Goal: Task Accomplishment & Management: Manage account settings

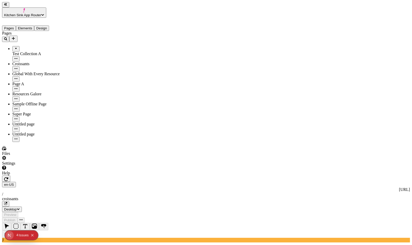
click at [41, 13] on span "Kitchen Sink App Router" at bounding box center [22, 15] width 37 height 4
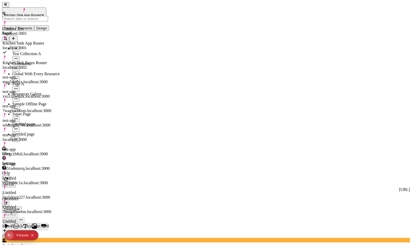
click at [54, 142] on div "Pages Test Collection A Croissants Global With Every Resource Page A Resources …" at bounding box center [33, 86] width 62 height 111
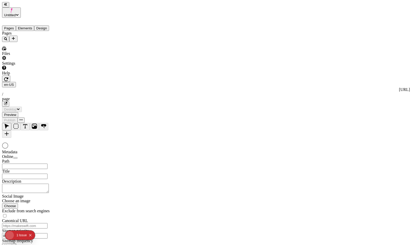
type input "/page"
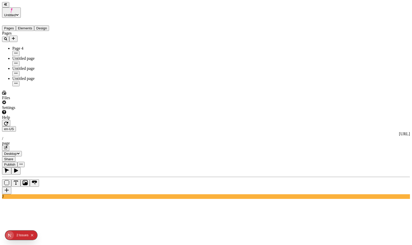
click at [16, 13] on span "Untitled" at bounding box center [10, 15] width 12 height 4
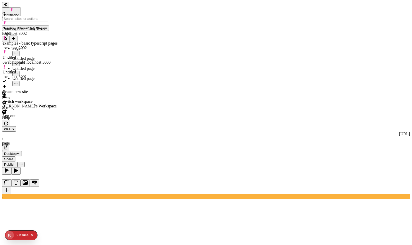
click at [26, 234] on div "Issue s" at bounding box center [24, 234] width 10 height 9
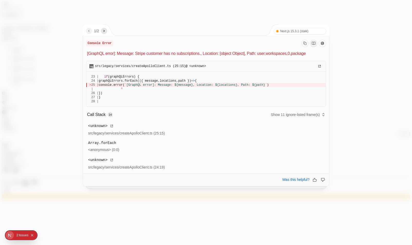
click at [107, 33] on nav "1 / 2" at bounding box center [96, 31] width 21 height 6
click at [105, 32] on icon "next" at bounding box center [104, 31] width 4 height 4
click at [186, 20] on div at bounding box center [206, 122] width 412 height 245
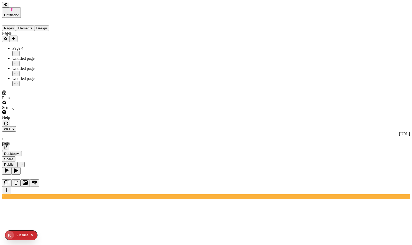
click at [43, 110] on div "Settings" at bounding box center [33, 105] width 62 height 10
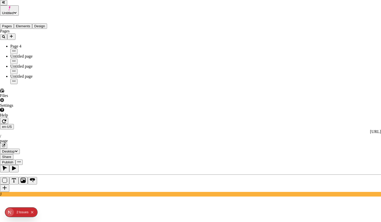
drag, startPoint x: 181, startPoint y: 65, endPoint x: 209, endPoint y: 111, distance: 54.2
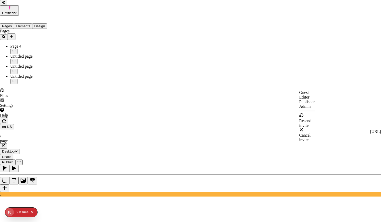
click at [299, 140] on div "Cancel invite" at bounding box center [306, 137] width 15 height 9
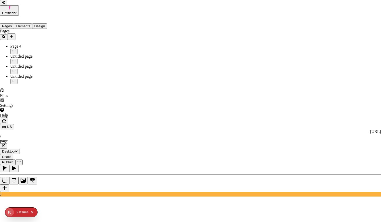
drag, startPoint x: 156, startPoint y: 54, endPoint x: 177, endPoint y: 53, distance: 20.3
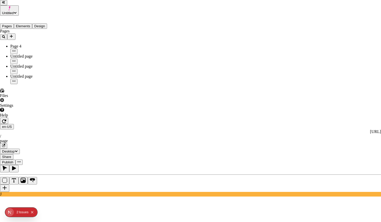
drag, startPoint x: 246, startPoint y: 138, endPoint x: 251, endPoint y: 127, distance: 12.3
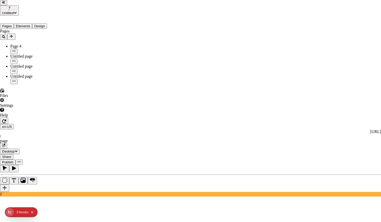
type input "lukemirejoseph+55@gmail.com"
click at [275, 44] on div "Editor" at bounding box center [282, 41] width 15 height 5
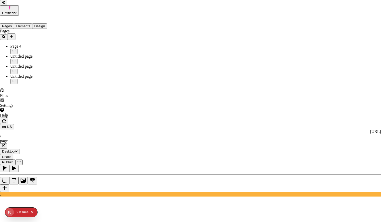
drag, startPoint x: 200, startPoint y: 116, endPoint x: 204, endPoint y: 115, distance: 4.5
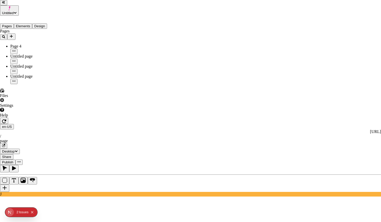
click at [299, 109] on div "Admin" at bounding box center [306, 106] width 15 height 5
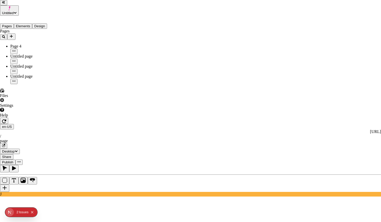
click at [299, 95] on div "Guest" at bounding box center [306, 92] width 15 height 5
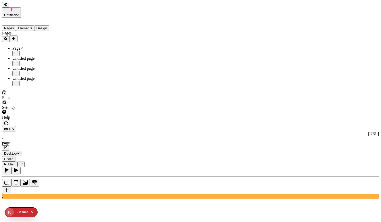
click at [50, 110] on div "Settings" at bounding box center [33, 105] width 62 height 10
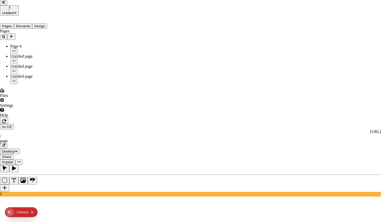
drag, startPoint x: 312, startPoint y: 54, endPoint x: 308, endPoint y: 54, distance: 3.9
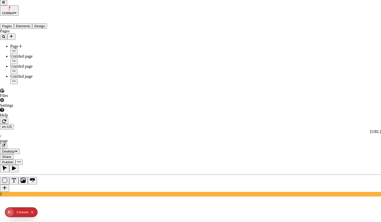
click at [299, 109] on div "Admin" at bounding box center [306, 106] width 15 height 5
drag, startPoint x: 313, startPoint y: 52, endPoint x: 297, endPoint y: 62, distance: 18.8
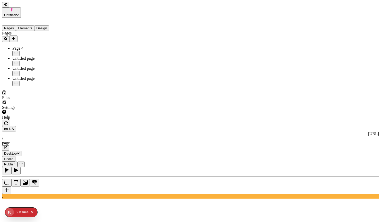
click at [48, 110] on div "Settings" at bounding box center [33, 105] width 62 height 10
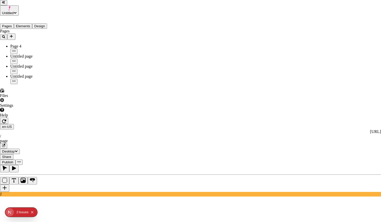
drag, startPoint x: 152, startPoint y: 43, endPoint x: 174, endPoint y: 53, distance: 23.9
drag, startPoint x: 174, startPoint y: 53, endPoint x: 153, endPoint y: 31, distance: 29.6
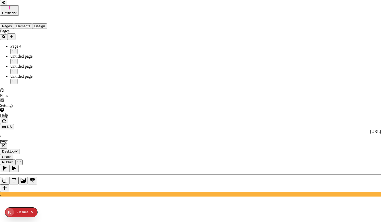
drag, startPoint x: 119, startPoint y: 21, endPoint x: 137, endPoint y: 28, distance: 19.3
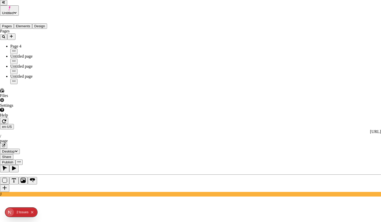
drag, startPoint x: 136, startPoint y: 28, endPoint x: 120, endPoint y: 25, distance: 16.7
